Goal: Communication & Community: Answer question/provide support

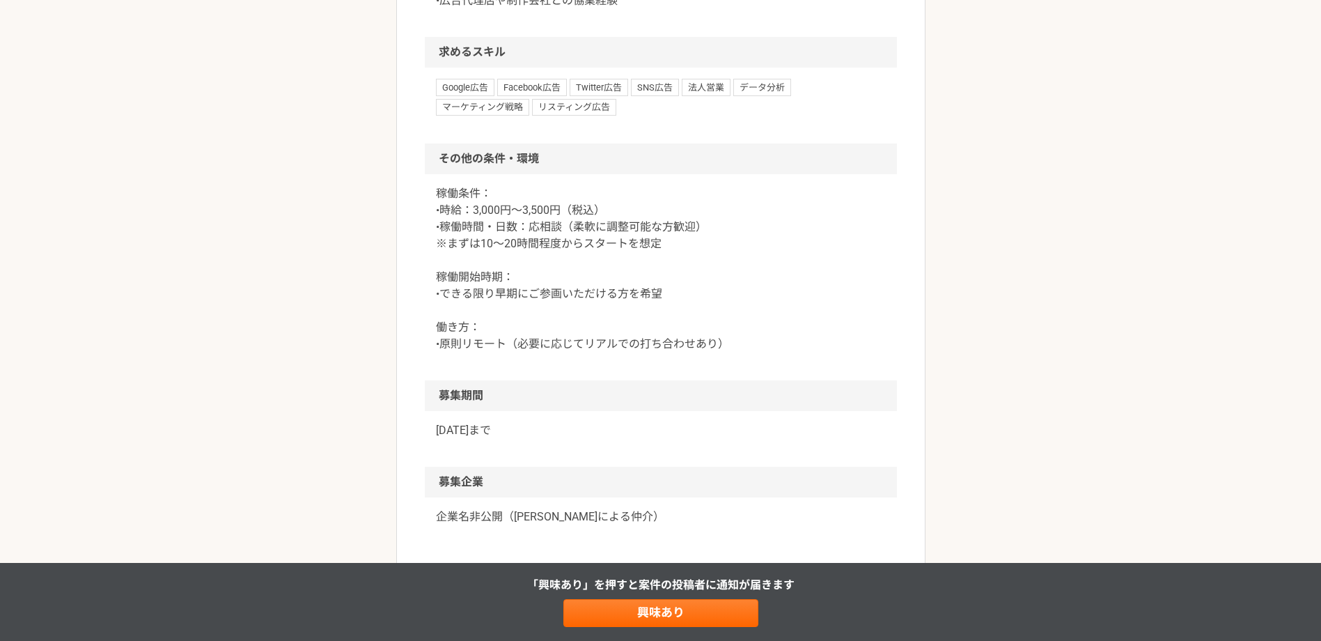
scroll to position [975, 0]
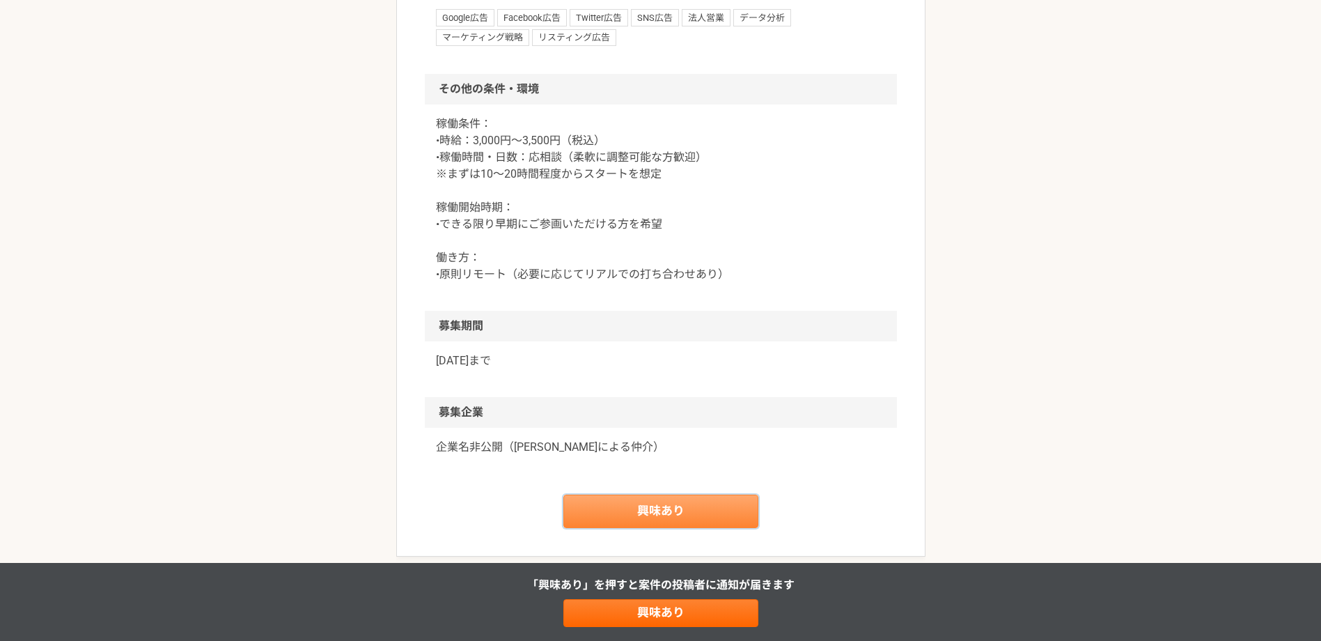
click at [681, 503] on link "興味あり" at bounding box center [660, 510] width 195 height 33
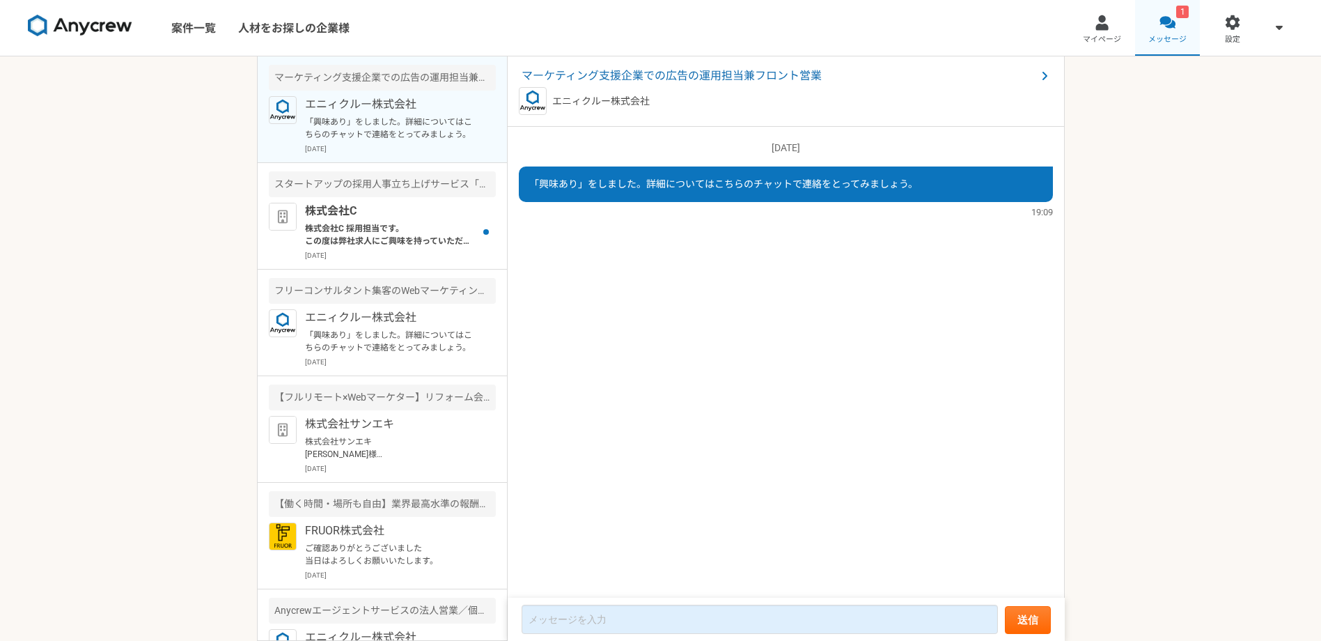
click at [1156, 30] on link "1 メッセージ" at bounding box center [1167, 28] width 65 height 56
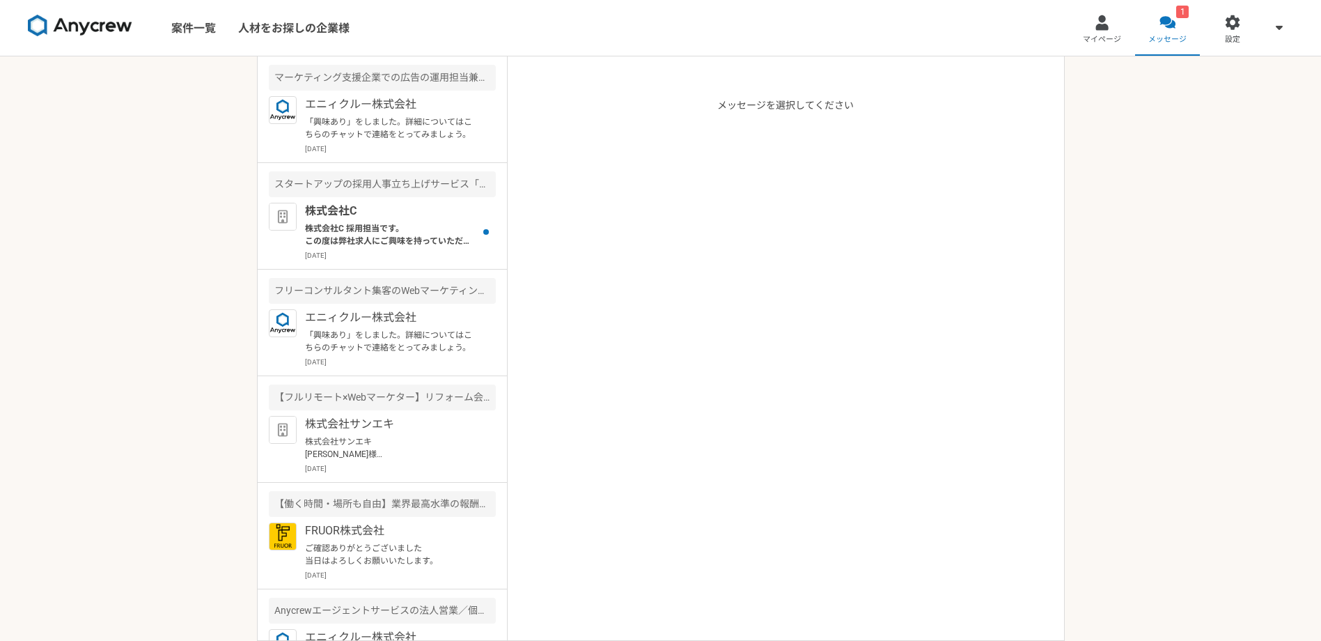
click at [1107, 37] on span "マイページ" at bounding box center [1102, 39] width 38 height 11
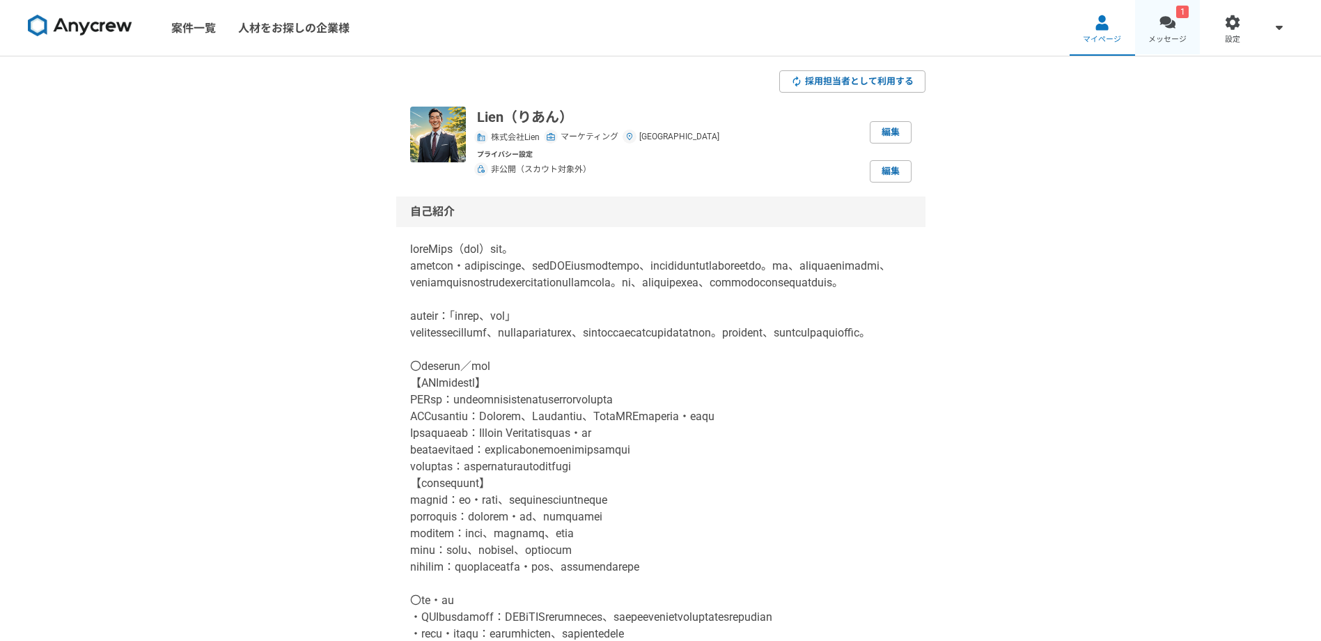
click at [1168, 23] on div at bounding box center [1167, 23] width 16 height 16
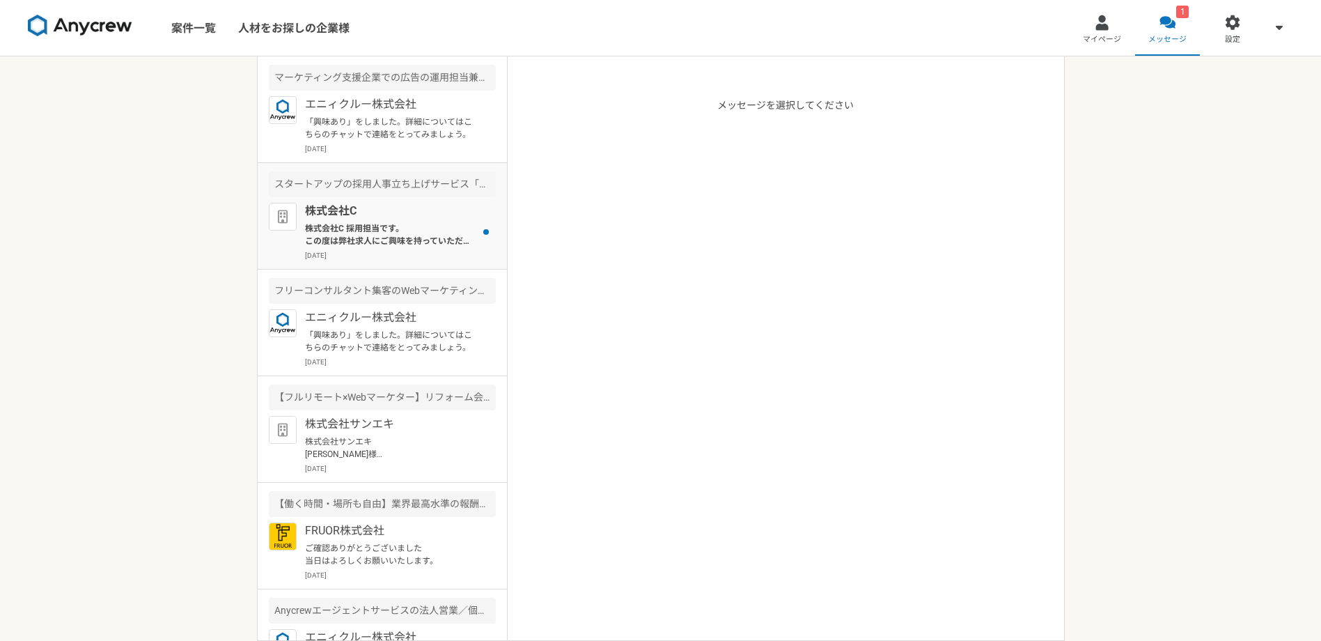
click at [375, 207] on p "株式会社C" at bounding box center [391, 211] width 172 height 17
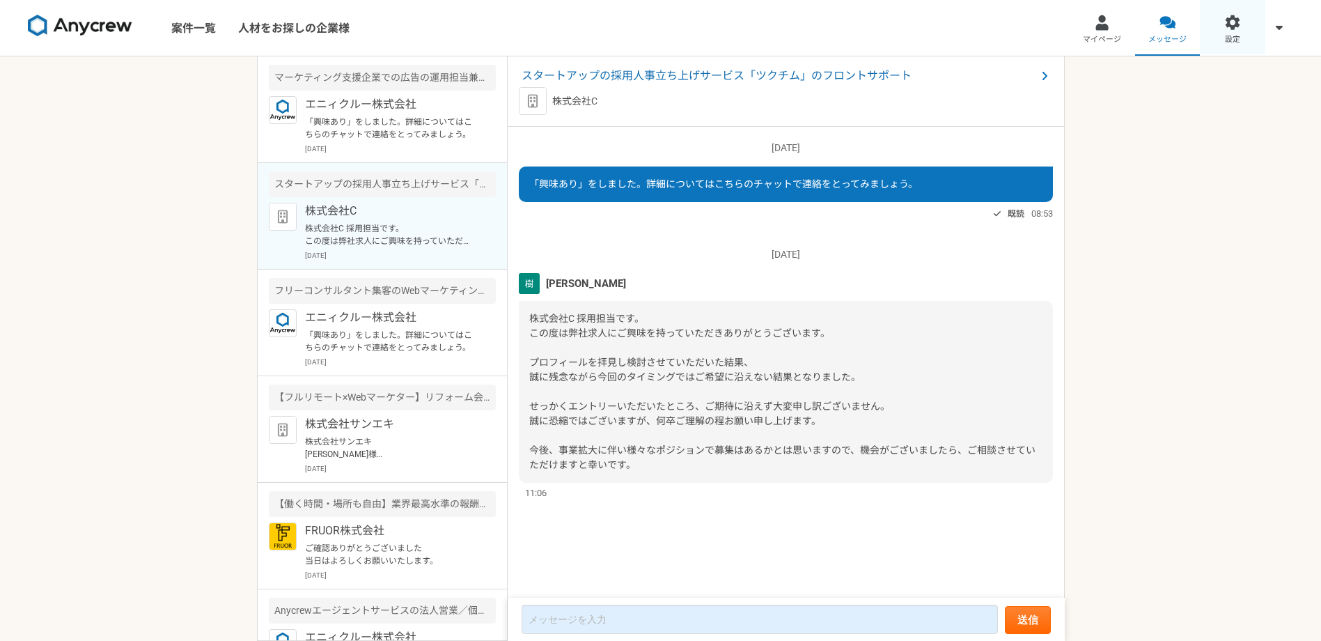
click at [1223, 39] on link "設定" at bounding box center [1232, 28] width 65 height 56
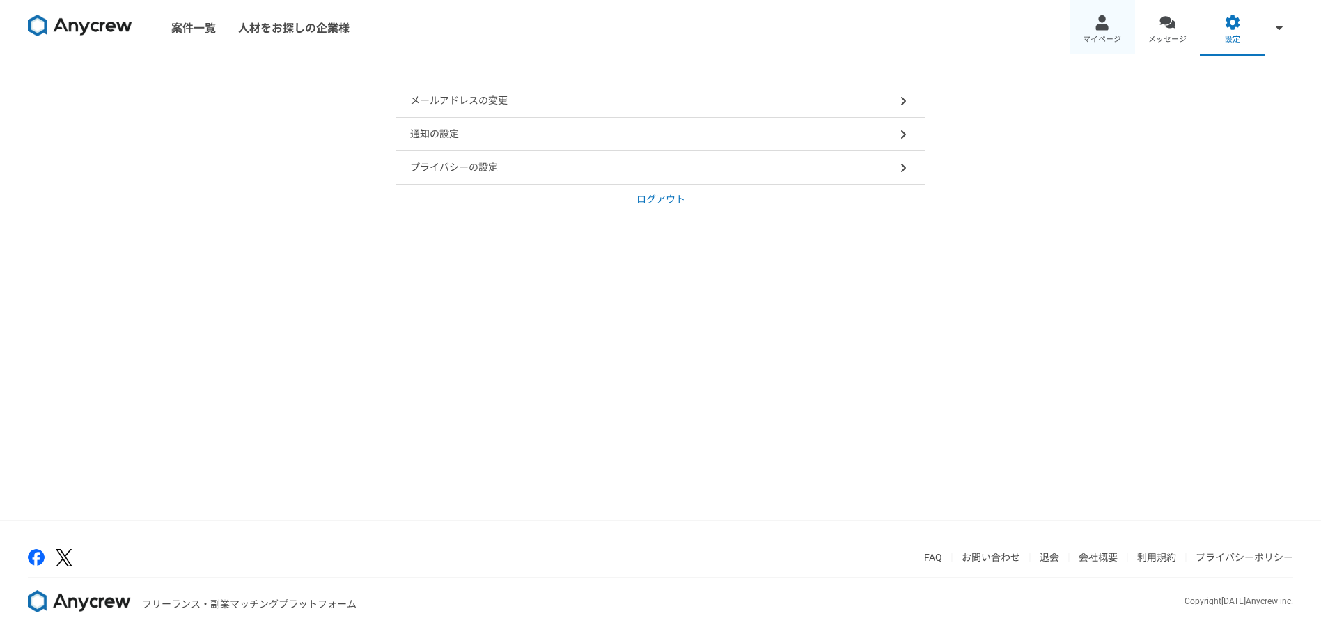
click at [1098, 28] on div at bounding box center [1102, 23] width 16 height 16
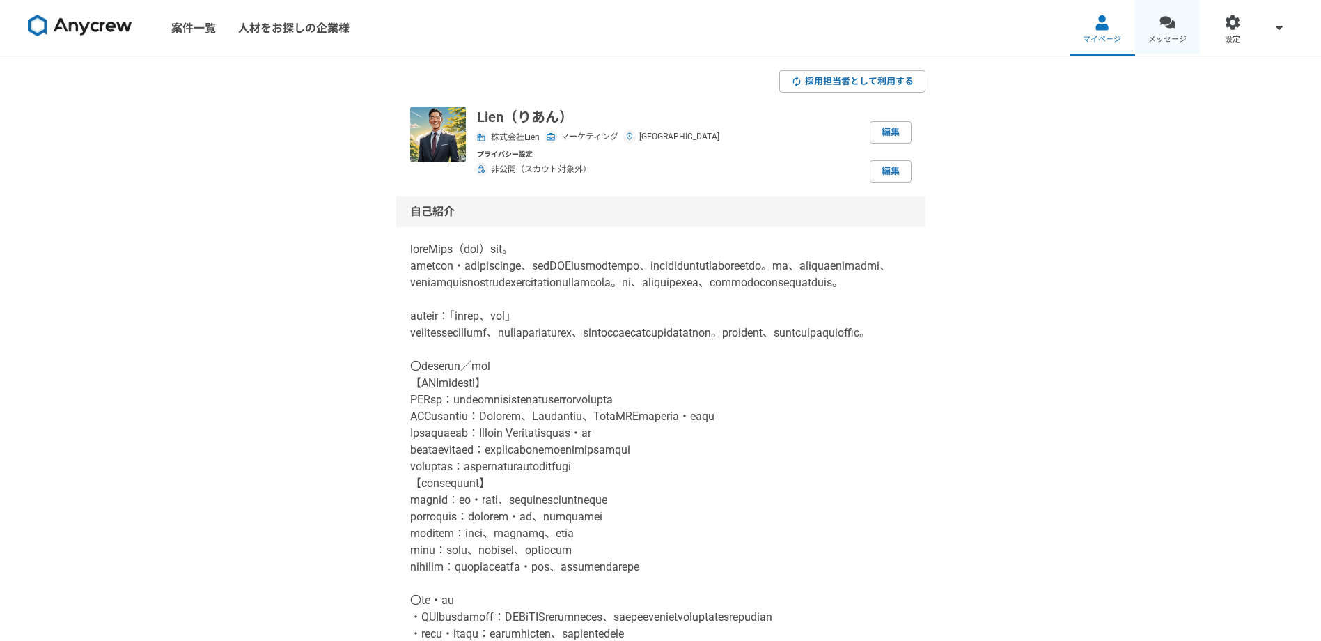
click at [1175, 33] on link "メッセージ" at bounding box center [1167, 28] width 65 height 56
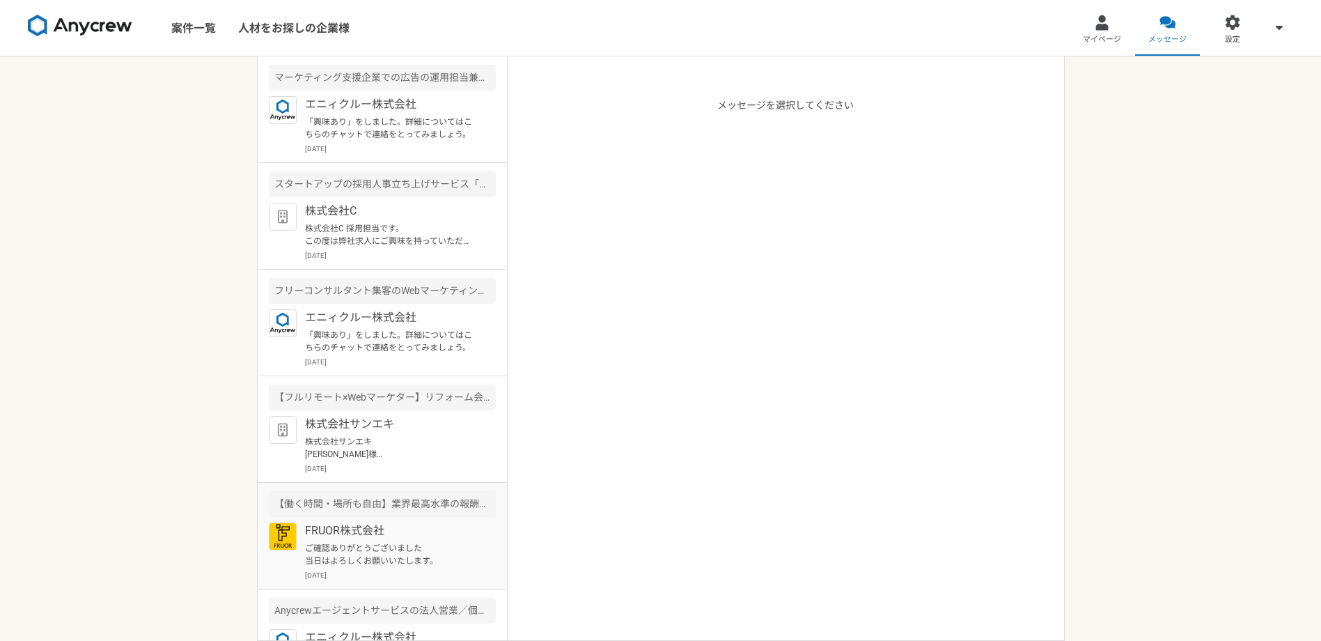
click at [385, 514] on div "【働く時間・場所も自由】業界最高水準の報酬率を誇るキャリアアドバイザーを募集！" at bounding box center [382, 504] width 227 height 26
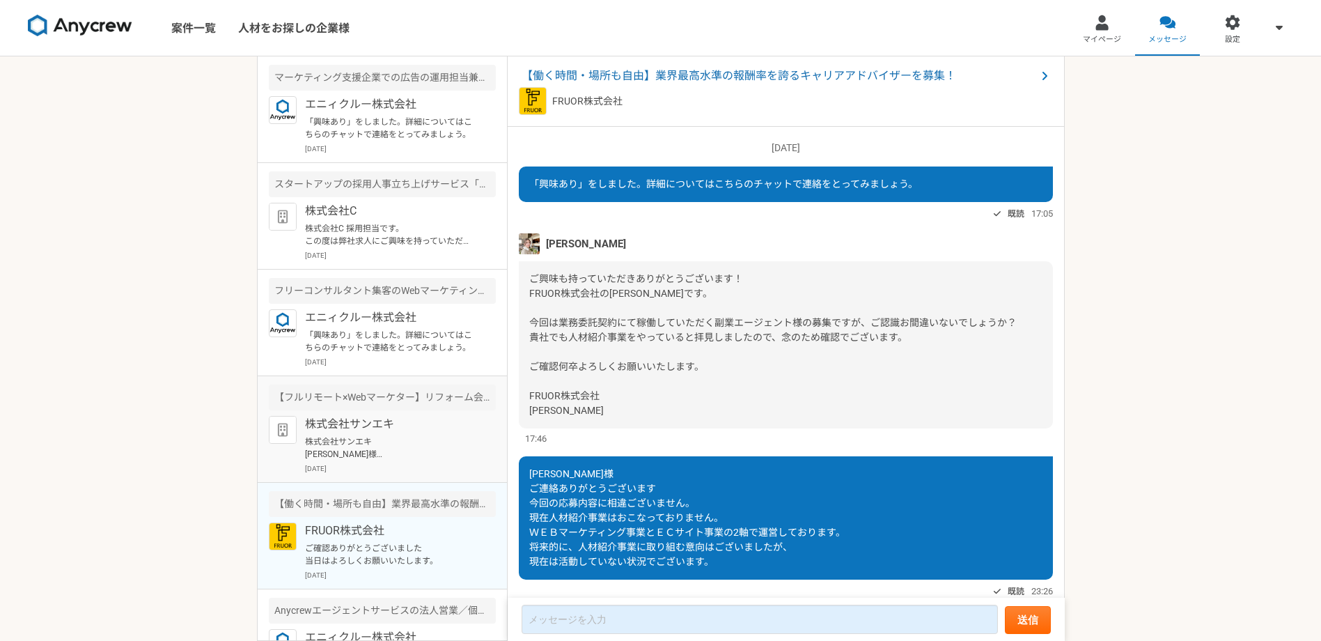
scroll to position [1000, 0]
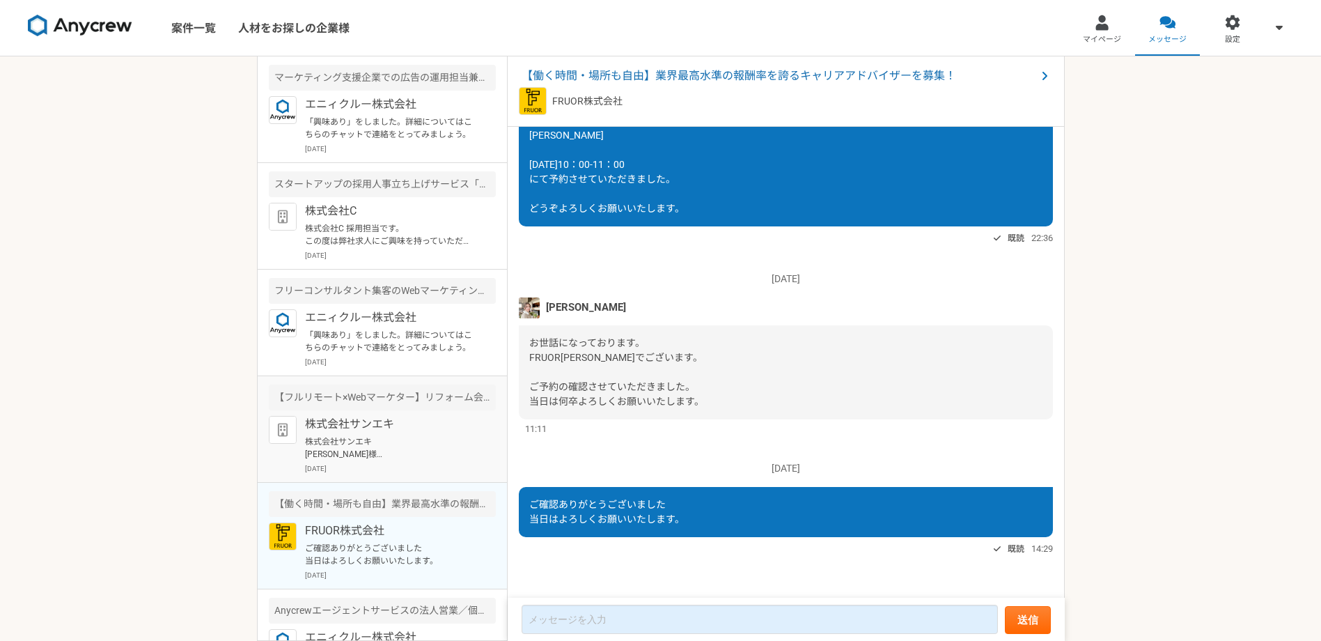
click at [378, 437] on p "株式会社サンエキ [PERSON_NAME]様 この度は面談の機会をいただき、ありがとうございました。 当社もまだ駆け出しの会社です。 貴社のお力添えを少しで…" at bounding box center [391, 447] width 172 height 25
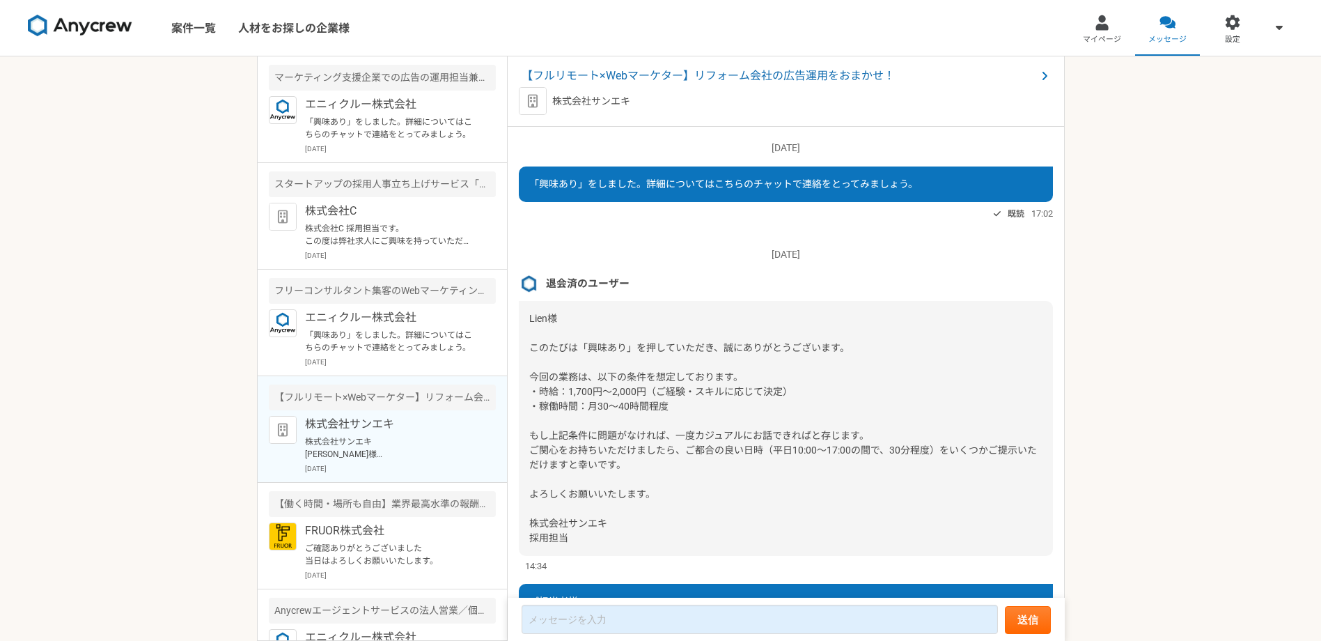
scroll to position [1505, 0]
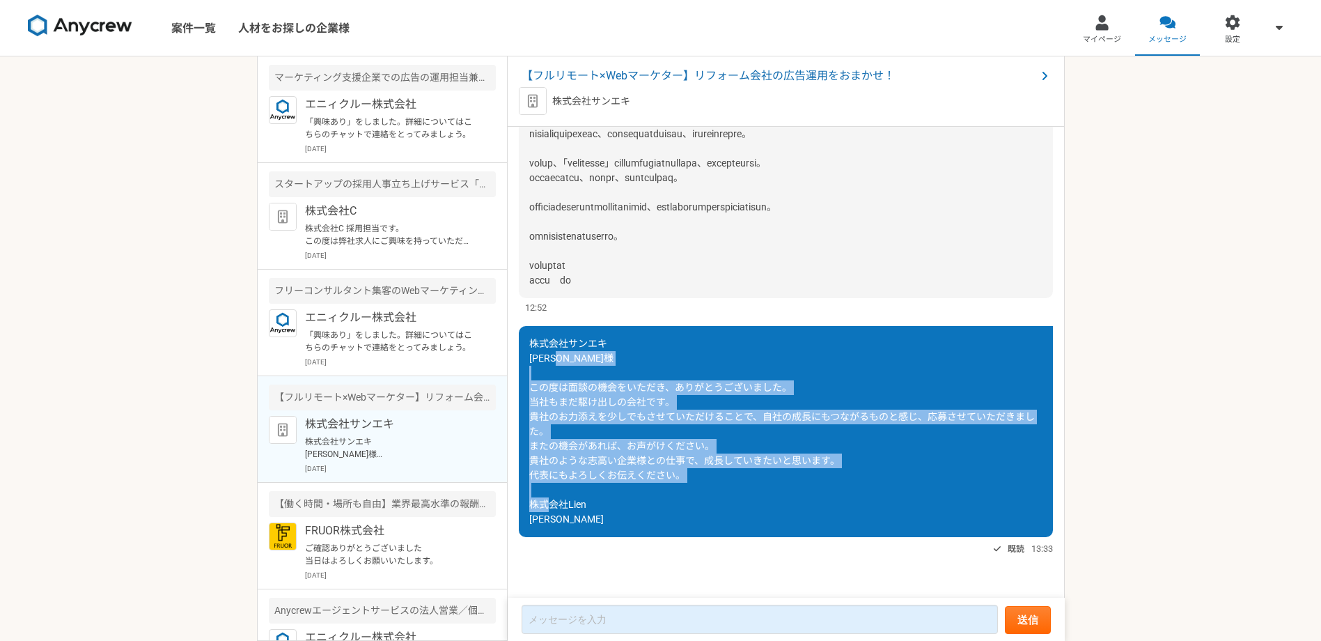
drag, startPoint x: 531, startPoint y: 382, endPoint x: 723, endPoint y: 518, distance: 235.7
click at [723, 518] on div "株式会社サンエキ [PERSON_NAME]様 この度は面談の機会をいただき、ありがとうございました。 当社もまだ駆け出しの会社です。 貴社のお力添えを少しで…" at bounding box center [786, 431] width 534 height 211
copy span "この度は面談の機会をいただき、ありがとうございました。 当社もまだ駆け出しの会社です。 貴社のお力添えを少しでもさせていただけることで、自社の成長にもつながる…"
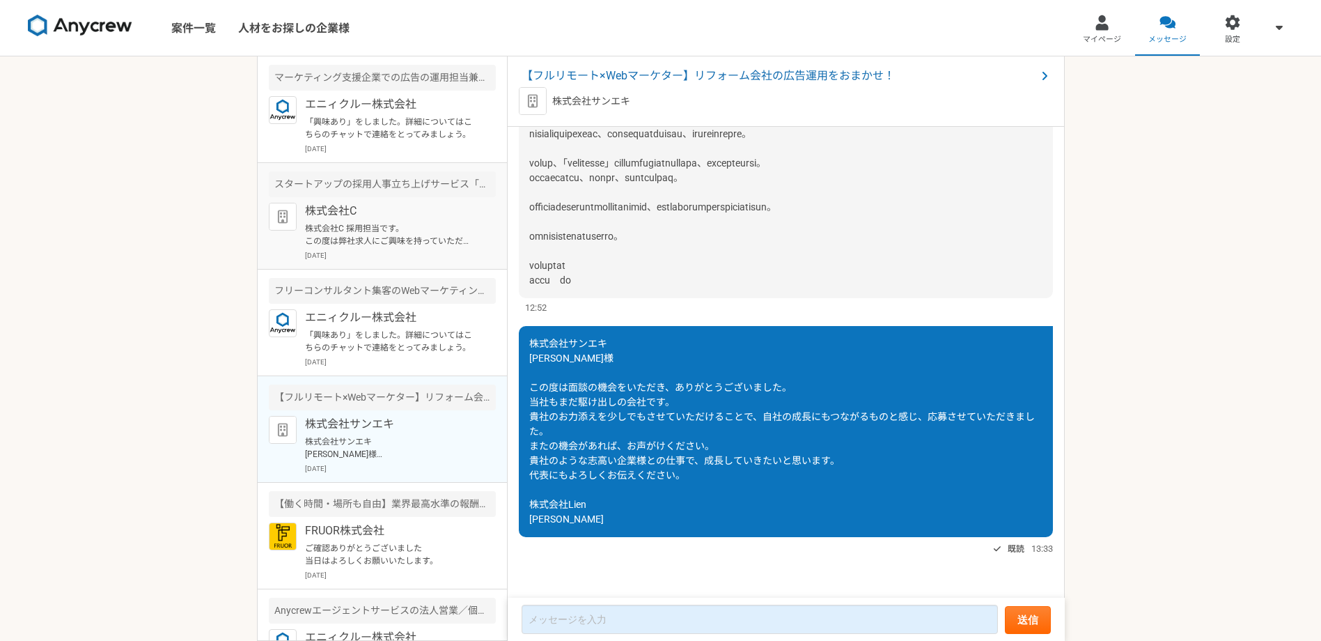
click at [376, 217] on p "株式会社C" at bounding box center [391, 211] width 172 height 17
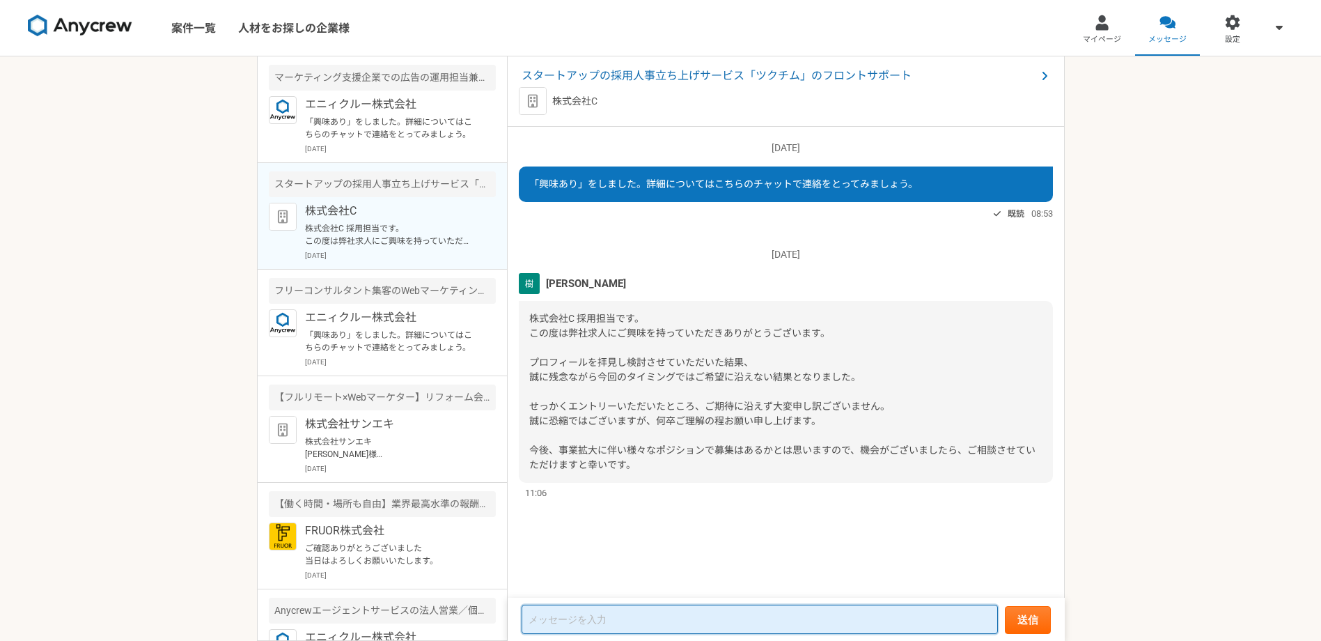
click at [566, 622] on textarea at bounding box center [759, 618] width 476 height 29
paste textarea "この度は面談の機会をいただき、ありがとうございました。 当社もまだ駆け出しの会社です。 貴社のお力添えを少しでもさせていただけることで、自社の成長にもつながる…"
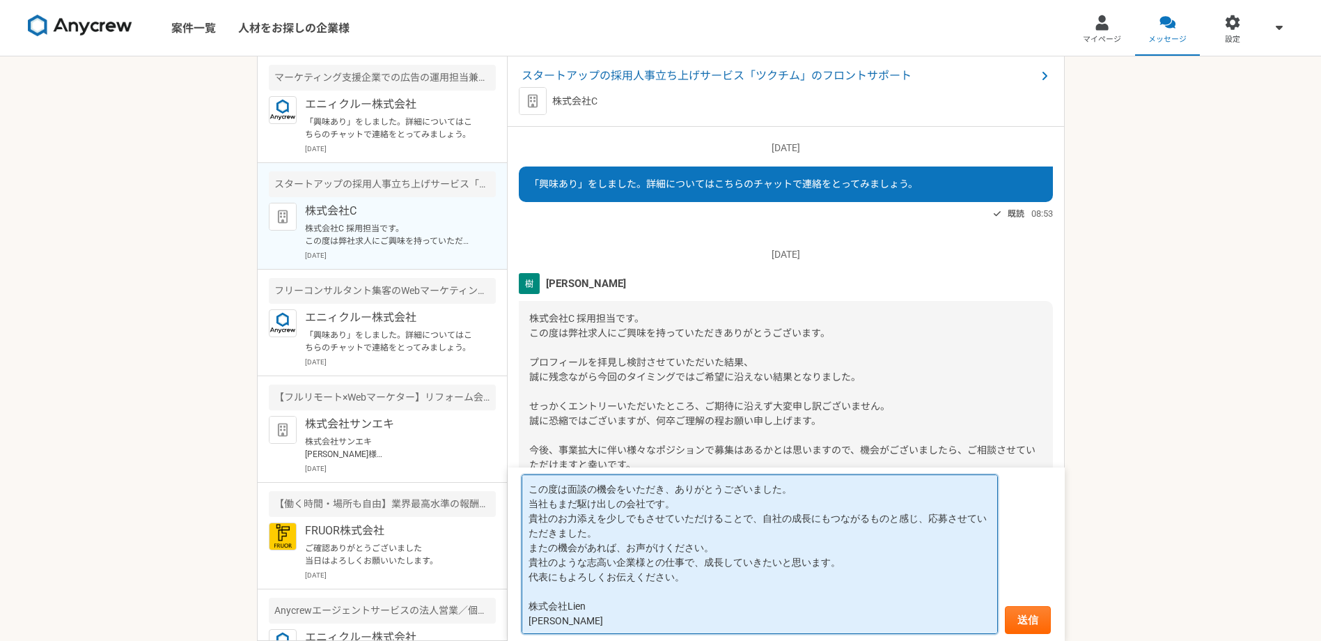
drag, startPoint x: 527, startPoint y: 503, endPoint x: 698, endPoint y: 537, distance: 173.8
click at [698, 537] on textarea "この度は面談の機会をいただき、ありがとうございました。 当社もまだ駆け出しの会社です。 貴社のお力添えを少しでもさせていただけることで、自社の成長にもつながる…" at bounding box center [759, 553] width 476 height 159
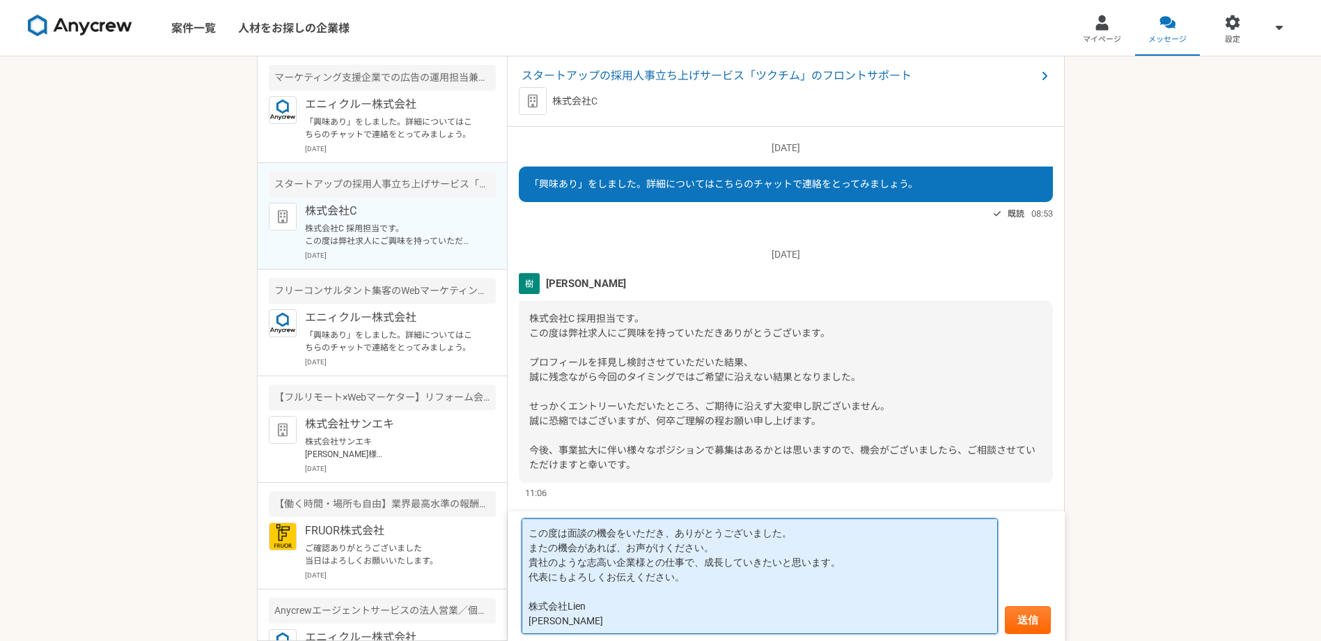
drag, startPoint x: 531, startPoint y: 562, endPoint x: 700, endPoint y: 571, distance: 169.4
click at [700, 571] on textarea "この度は面談の機会をいただき、ありがとうございました。 またの機会があれば、お声がけください。 貴社のような志高い企業様との仕事で、成長していきたいと思います…" at bounding box center [759, 576] width 476 height 116
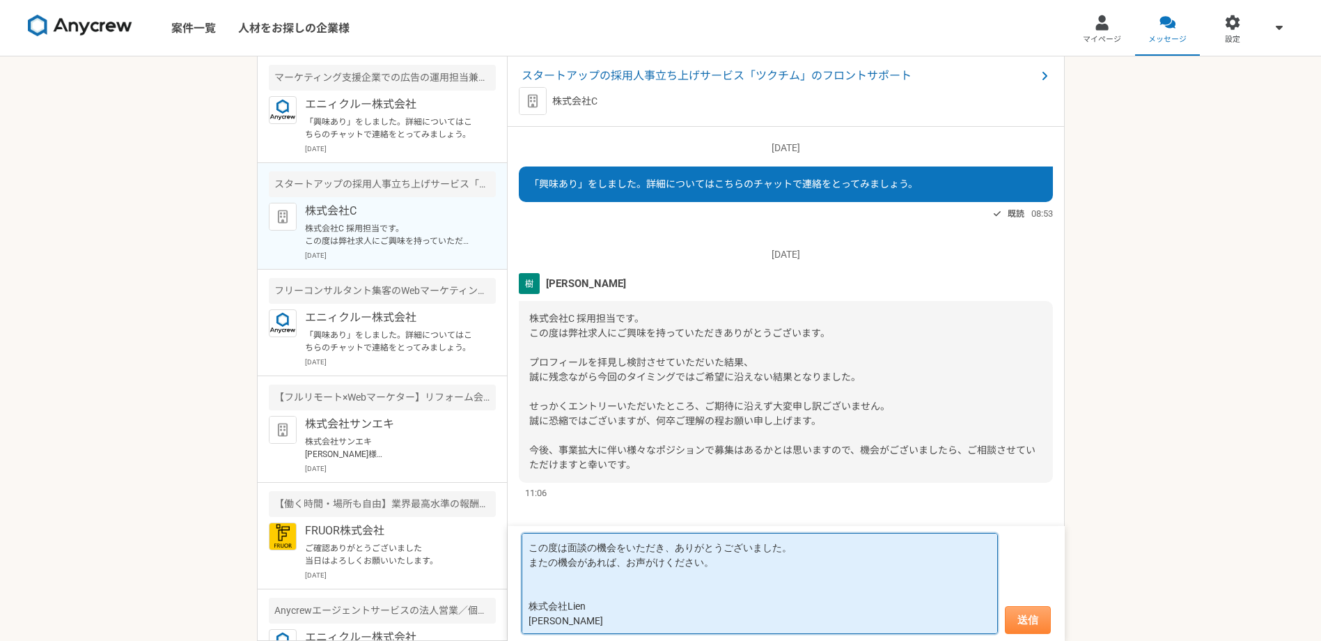
type textarea "この度は面談の機会をいただき、ありがとうございました。 またの機会があれば、お声がけください。 株式会社Lien [PERSON_NAME]"
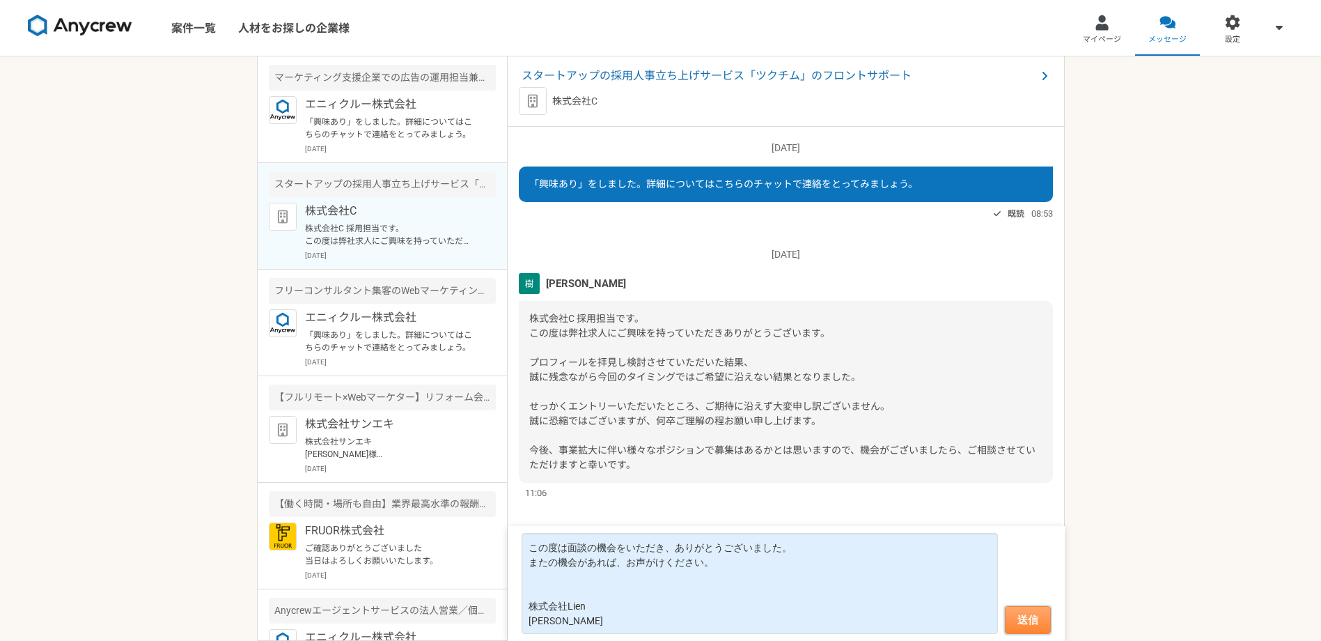
click at [1044, 616] on button "送信" at bounding box center [1028, 620] width 46 height 28
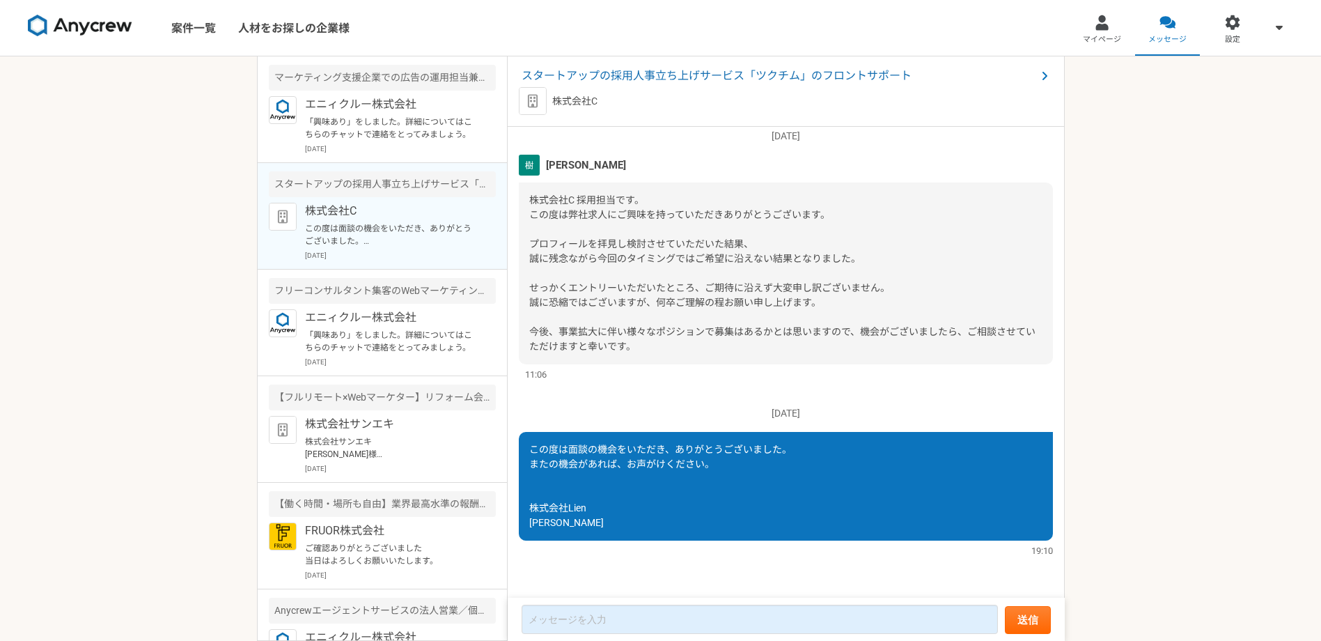
click at [580, 470] on div "この度は面談の機会をいただき、ありがとうございました。 またの機会があれば、お声がけください。 株式会社Lien [PERSON_NAME]" at bounding box center [786, 486] width 534 height 109
drag, startPoint x: 705, startPoint y: 490, endPoint x: 624, endPoint y: 497, distance: 81.8
click at [622, 496] on div "この度は面談の機会をいただき、ありがとうございました。 またの機会があれば、お声がけください。 株式会社Lien [PERSON_NAME]" at bounding box center [786, 486] width 534 height 109
click at [769, 503] on div "この度は面談の機会をいただき、ありがとうございました。 またの機会があれば、お声がけください。 株式会社Lien [PERSON_NAME]" at bounding box center [786, 486] width 534 height 109
click at [676, 478] on div "この度は面談の機会をいただき、ありがとうございました。 またの機会があれば、お声がけください。 株式会社Lien [PERSON_NAME]" at bounding box center [786, 486] width 534 height 109
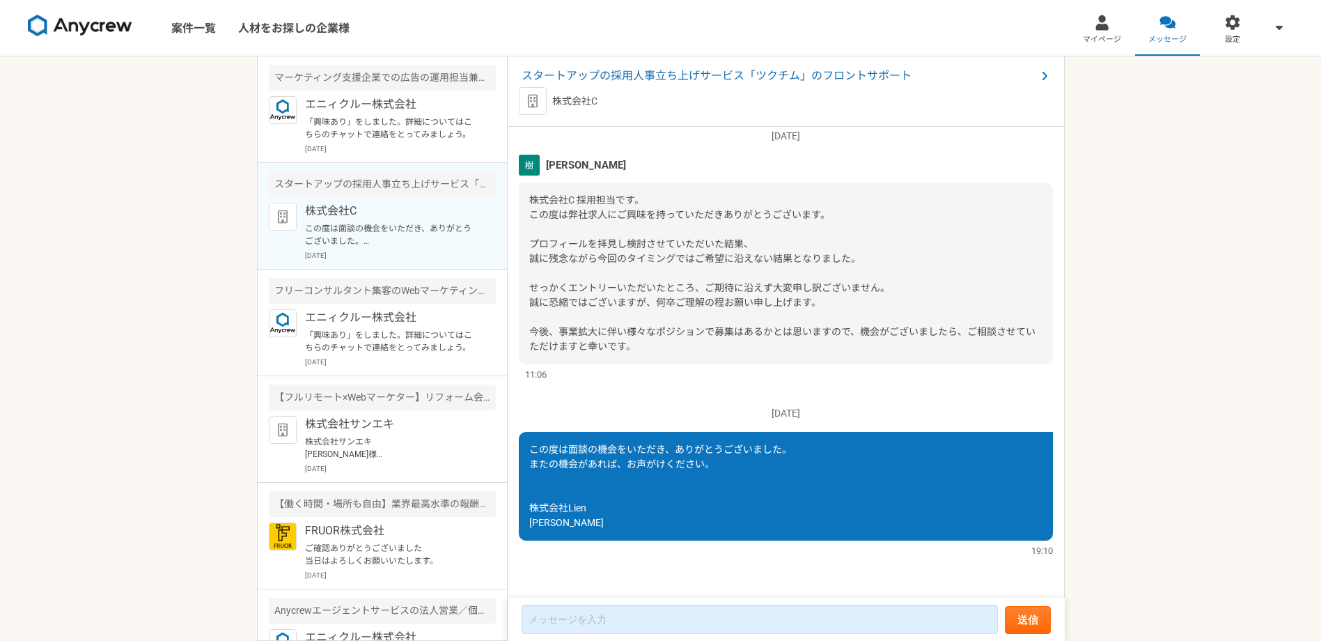
drag, startPoint x: 674, startPoint y: 469, endPoint x: 648, endPoint y: 448, distance: 33.3
click at [648, 448] on span "この度は面談の機会をいただき、ありがとうございました。 またの機会があれば、お声がけください。 株式会社Lien [PERSON_NAME]" at bounding box center [660, 486] width 262 height 84
click at [641, 455] on div "この度は面談の機会をいただき、ありがとうございました。 またの機会があれば、お声がけください。 株式会社Lien [PERSON_NAME]" at bounding box center [786, 486] width 534 height 109
drag, startPoint x: 643, startPoint y: 456, endPoint x: 666, endPoint y: 466, distance: 25.2
click at [650, 461] on span "この度は面談の機会をいただき、ありがとうございました。 またの機会があれば、お声がけください。 株式会社Lien [PERSON_NAME]" at bounding box center [660, 486] width 262 height 84
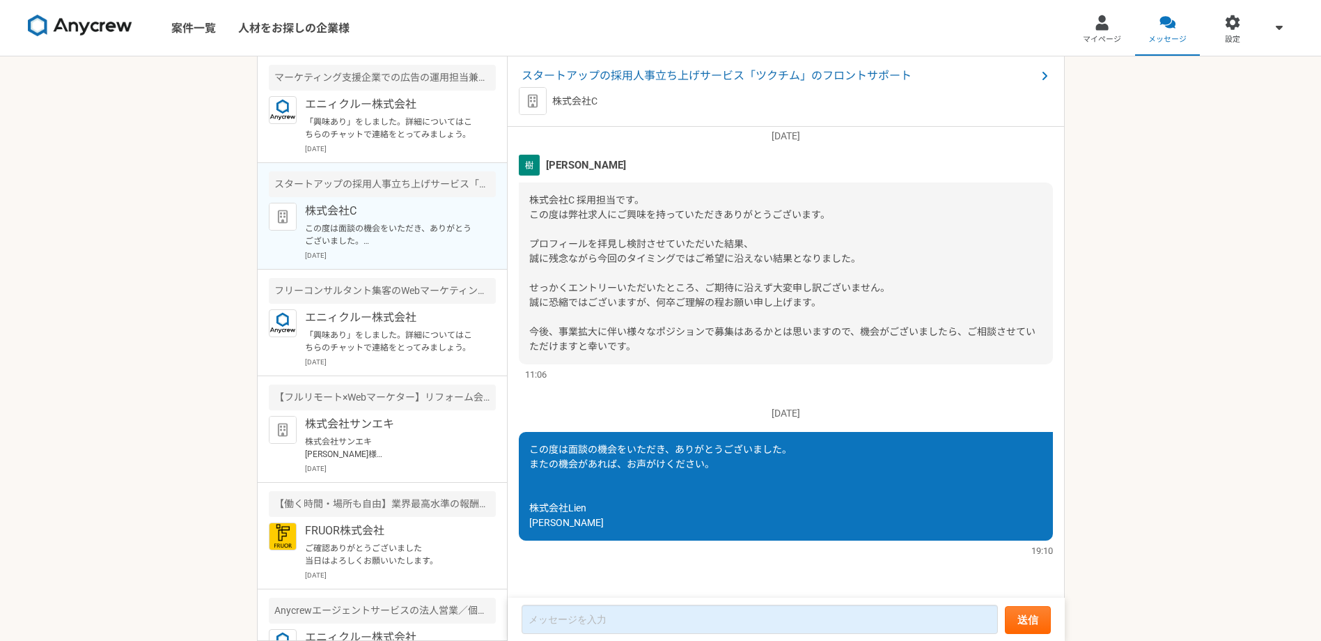
click at [888, 521] on div "この度は面談の機会をいただき、ありがとうございました。 またの機会があれば、お声がけください。 株式会社Lien [PERSON_NAME]" at bounding box center [786, 486] width 534 height 109
drag, startPoint x: 783, startPoint y: 519, endPoint x: 737, endPoint y: 502, distance: 48.9
click at [778, 517] on div "この度は面談の機会をいただき、ありがとうございました。 またの機会があれば、お声がけください。 株式会社Lien [PERSON_NAME]" at bounding box center [786, 486] width 534 height 109
click at [407, 109] on p "エニィクルー株式会社" at bounding box center [391, 104] width 172 height 17
